Goal: Find specific page/section: Find specific page/section

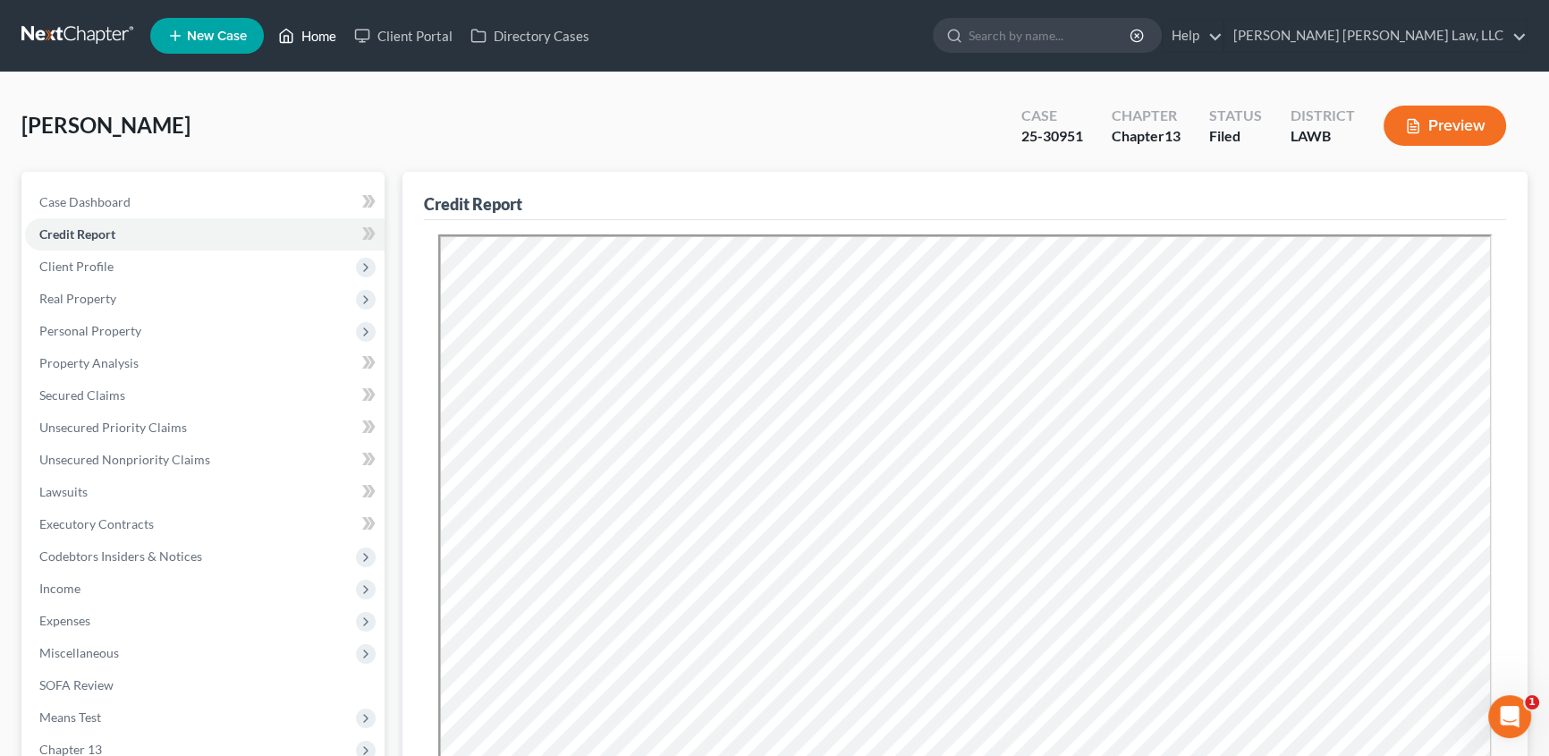
click at [307, 42] on link "Home" at bounding box center [307, 36] width 76 height 32
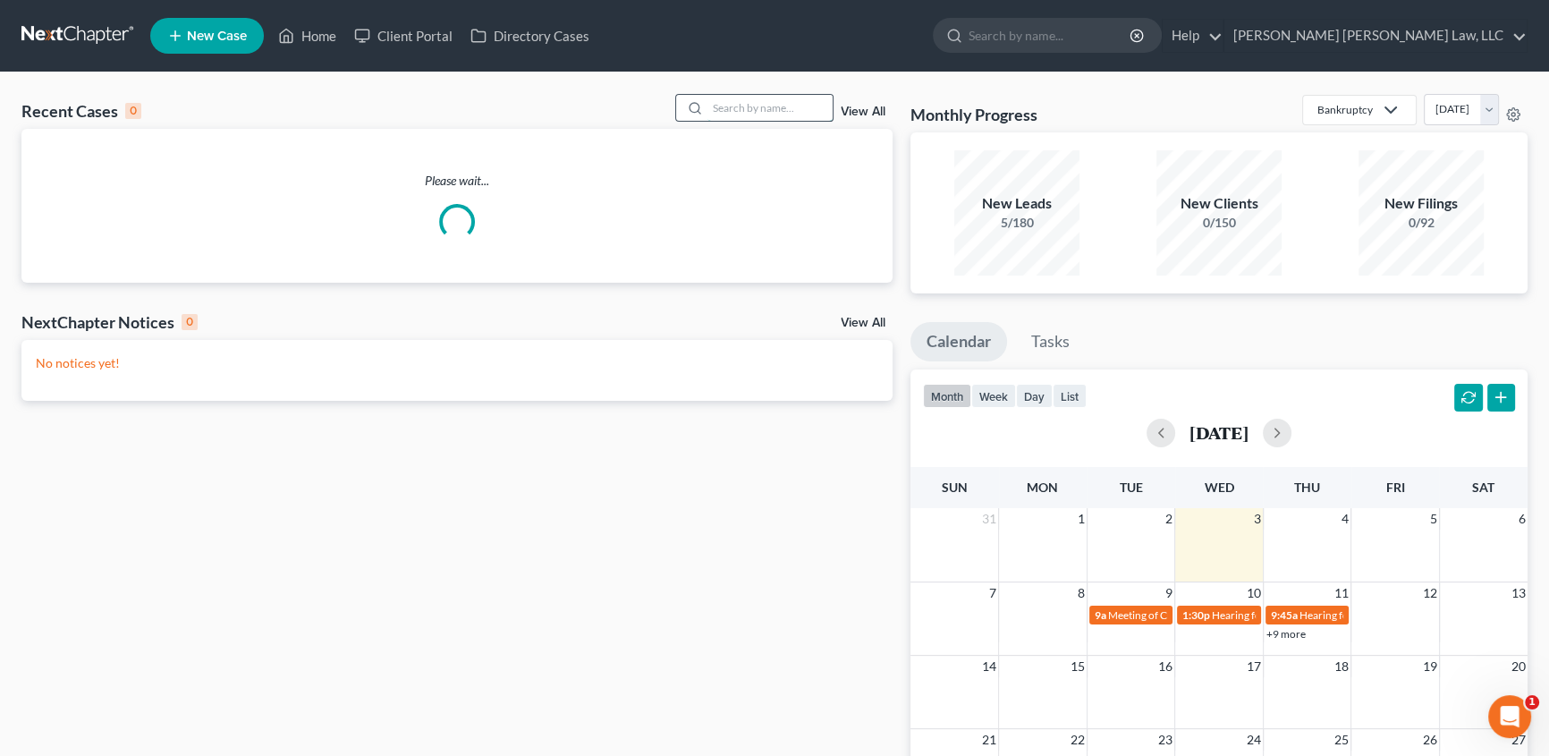
click at [755, 112] on input "search" at bounding box center [769, 108] width 125 height 26
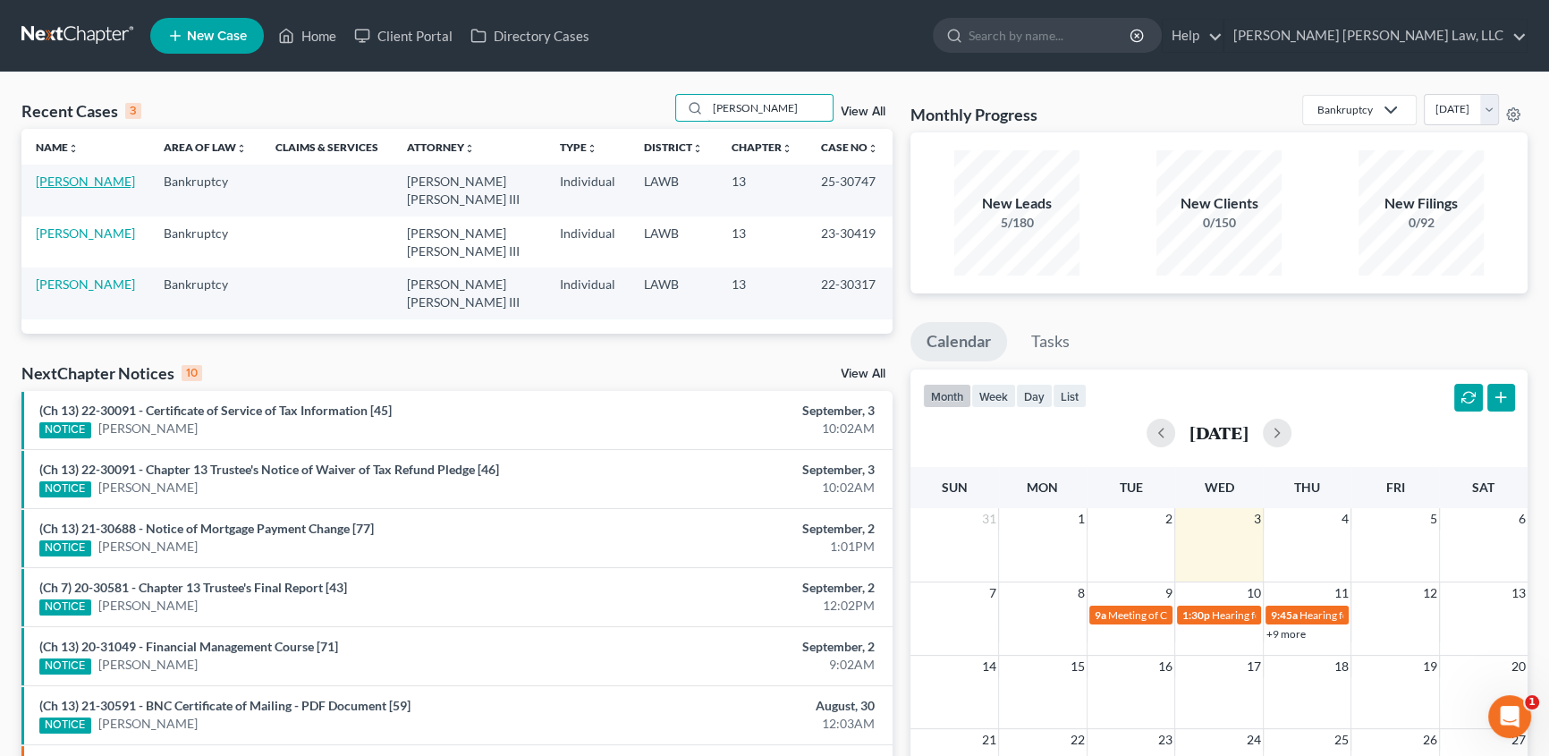
type input "[PERSON_NAME]"
click at [61, 176] on link "[PERSON_NAME]" at bounding box center [85, 181] width 99 height 15
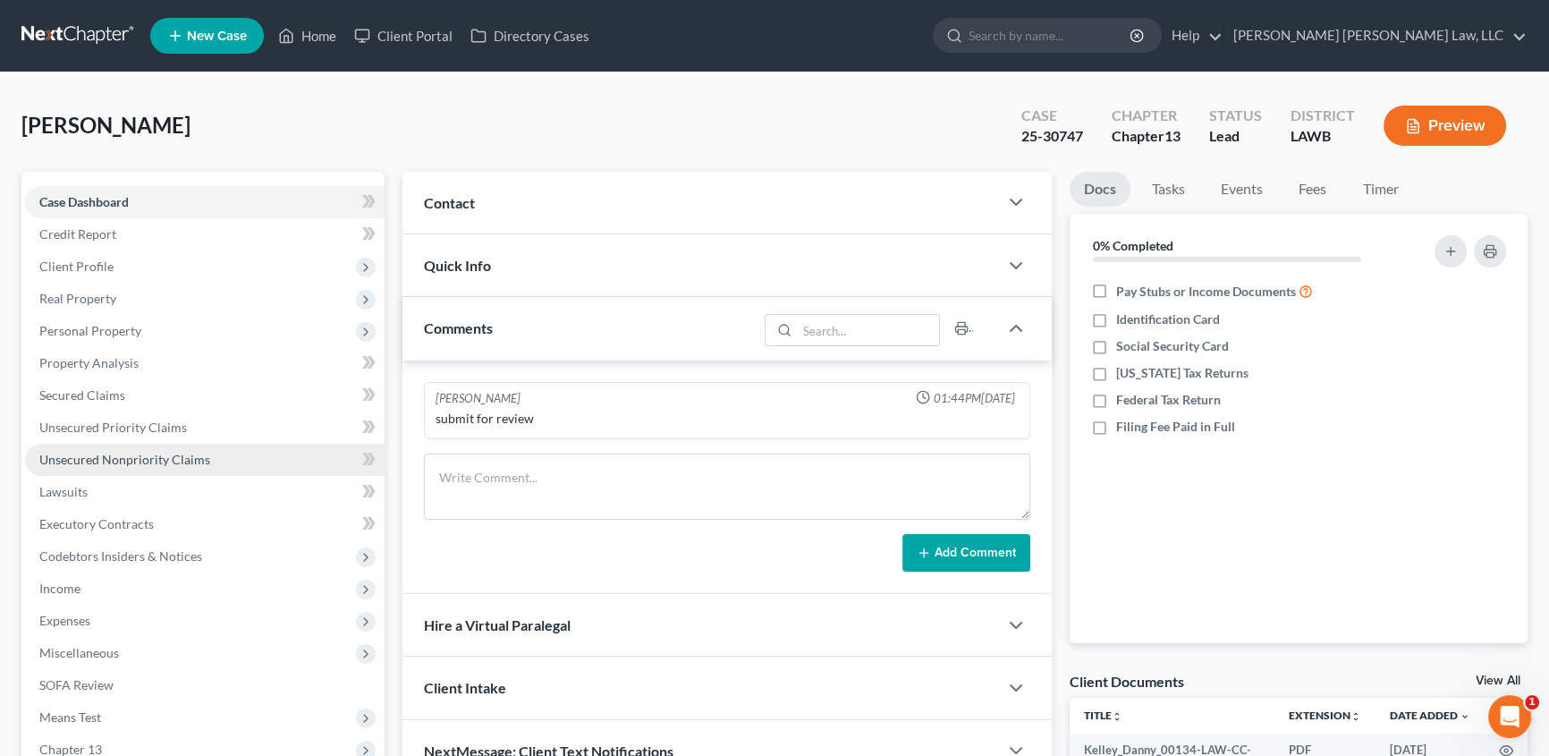
click at [79, 455] on span "Unsecured Nonpriority Claims" at bounding box center [124, 459] width 171 height 15
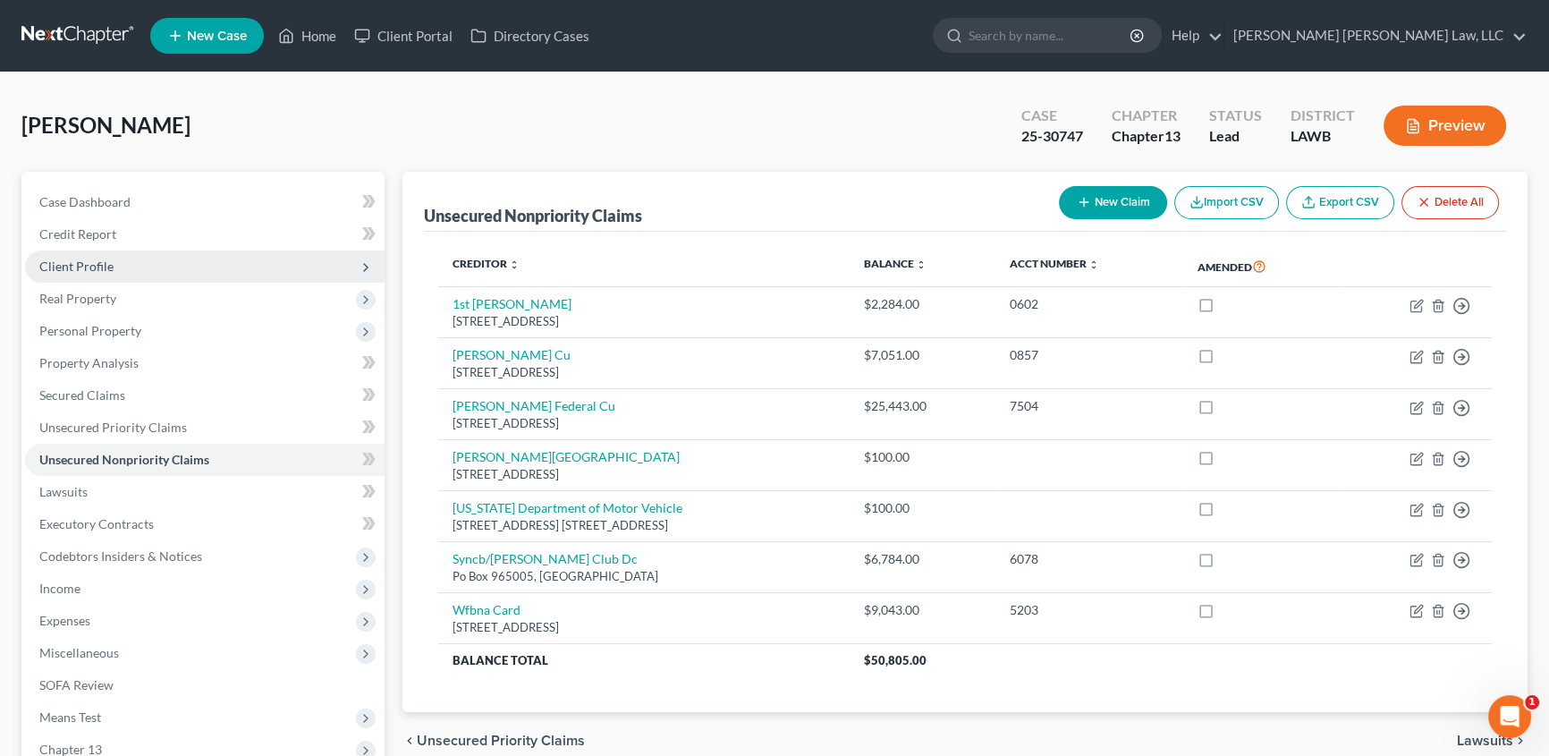
drag, startPoint x: 89, startPoint y: 261, endPoint x: 155, endPoint y: 263, distance: 66.2
click at [89, 261] on span "Client Profile" at bounding box center [76, 265] width 74 height 15
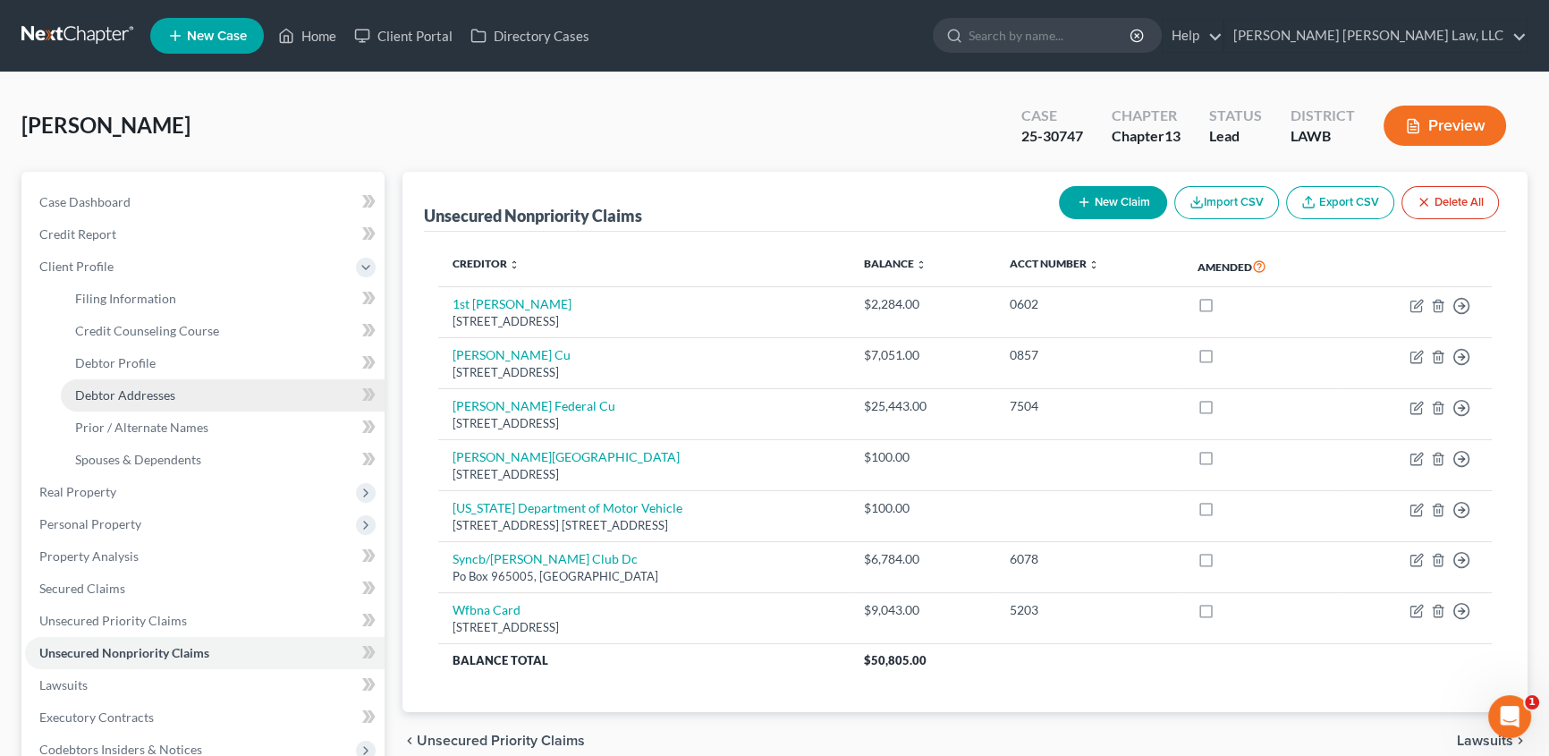
click at [142, 394] on span "Debtor Addresses" at bounding box center [125, 394] width 100 height 15
